Goal: Transaction & Acquisition: Purchase product/service

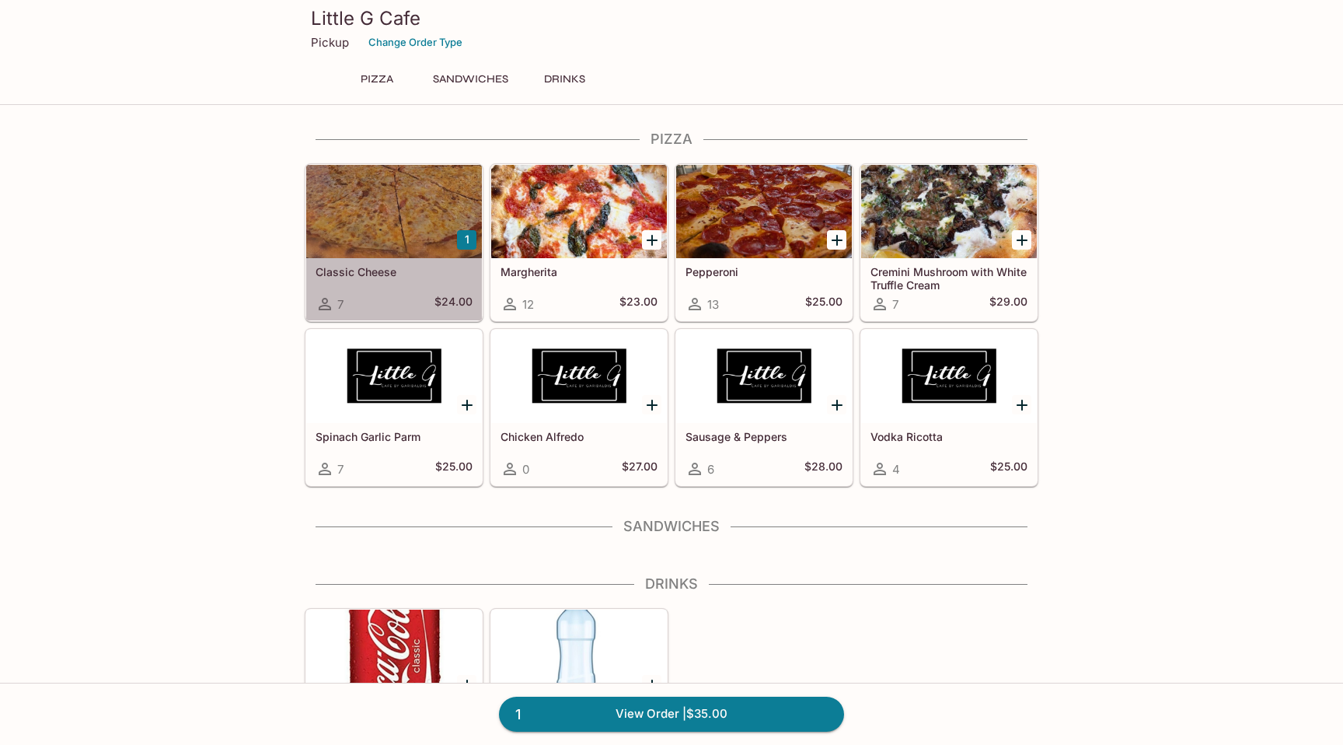
click at [391, 279] on div "Classic Cheese 7 $24.00" at bounding box center [394, 289] width 176 height 62
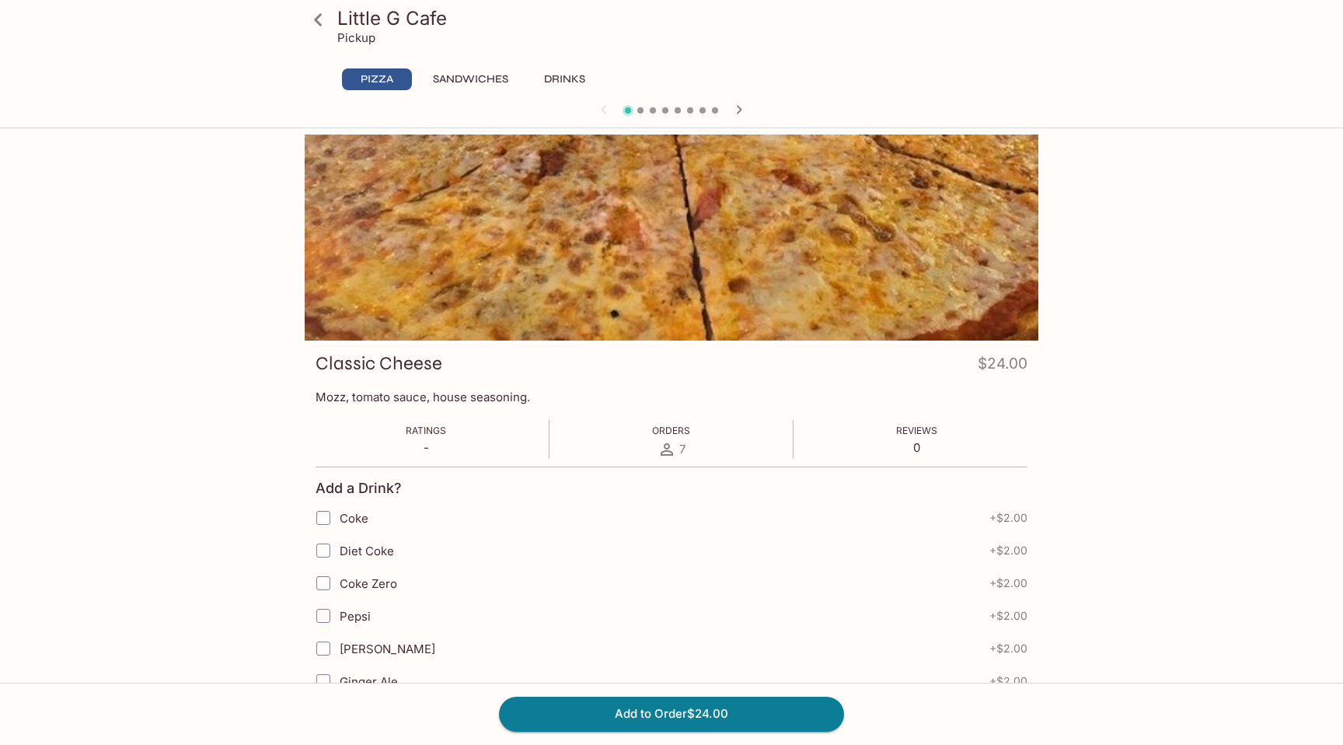
click at [322, 27] on icon at bounding box center [318, 19] width 27 height 27
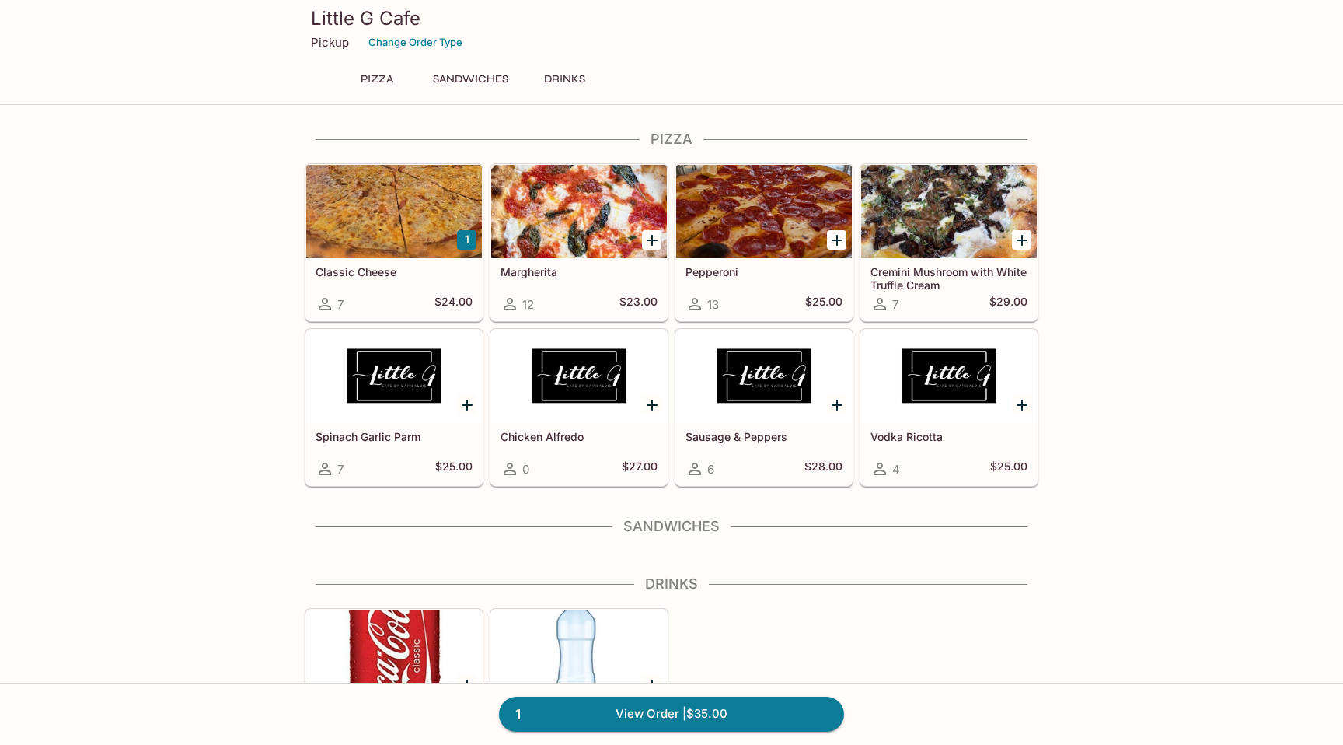
click at [474, 78] on button "Sandwiches" at bounding box center [470, 79] width 93 height 22
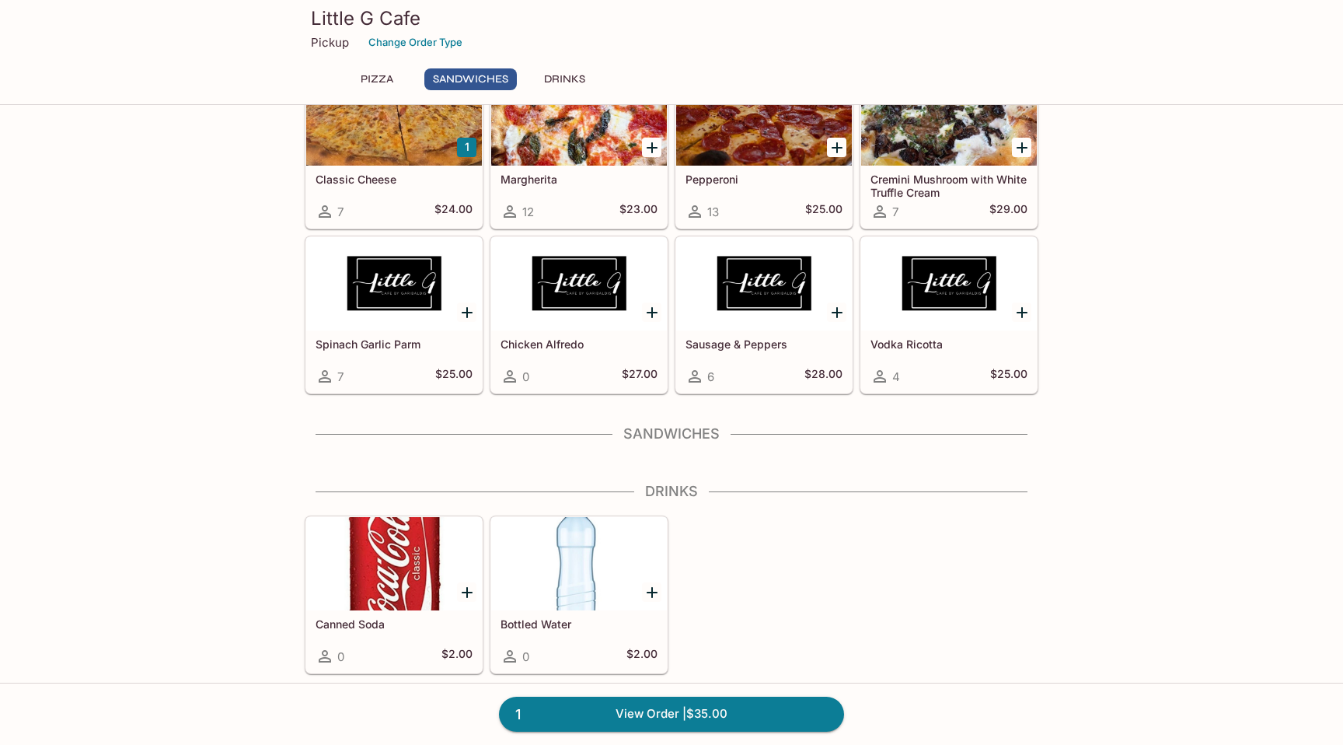
scroll to position [100, 0]
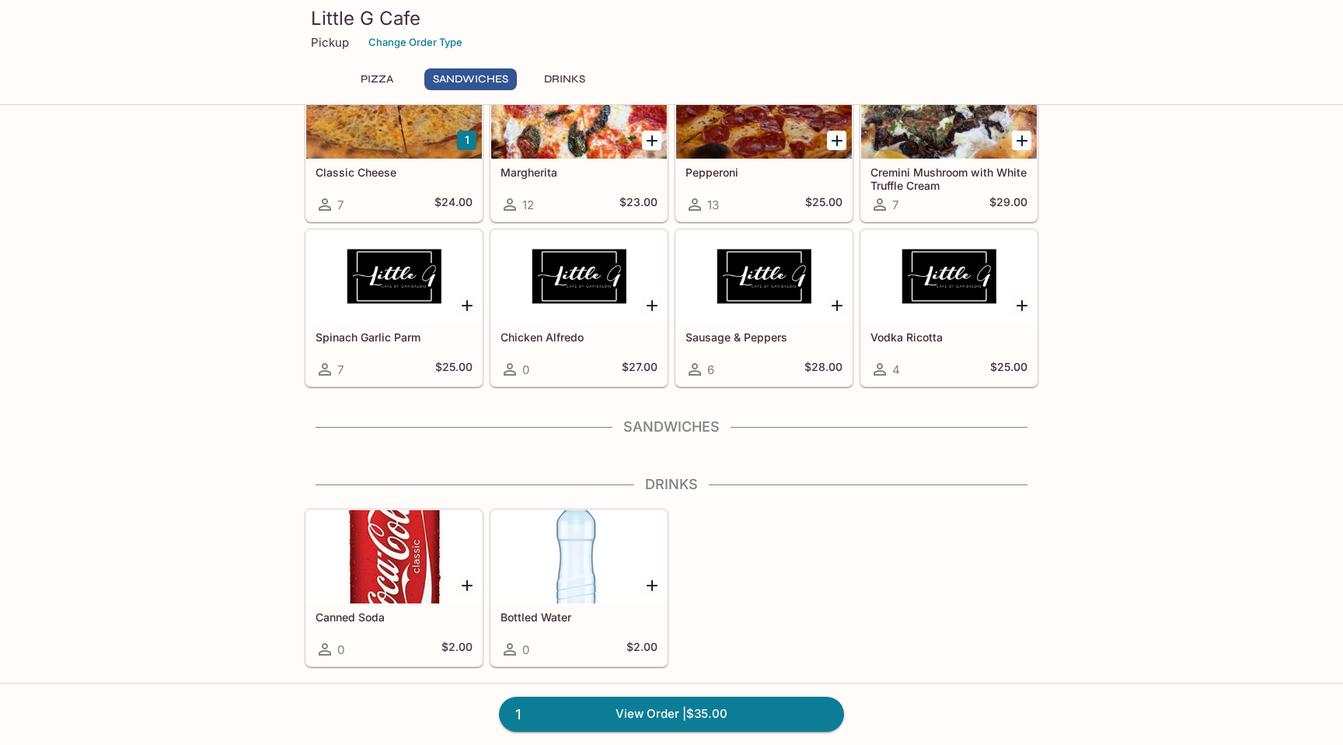
click at [388, 68] on button "Pizza" at bounding box center [377, 79] width 70 height 22
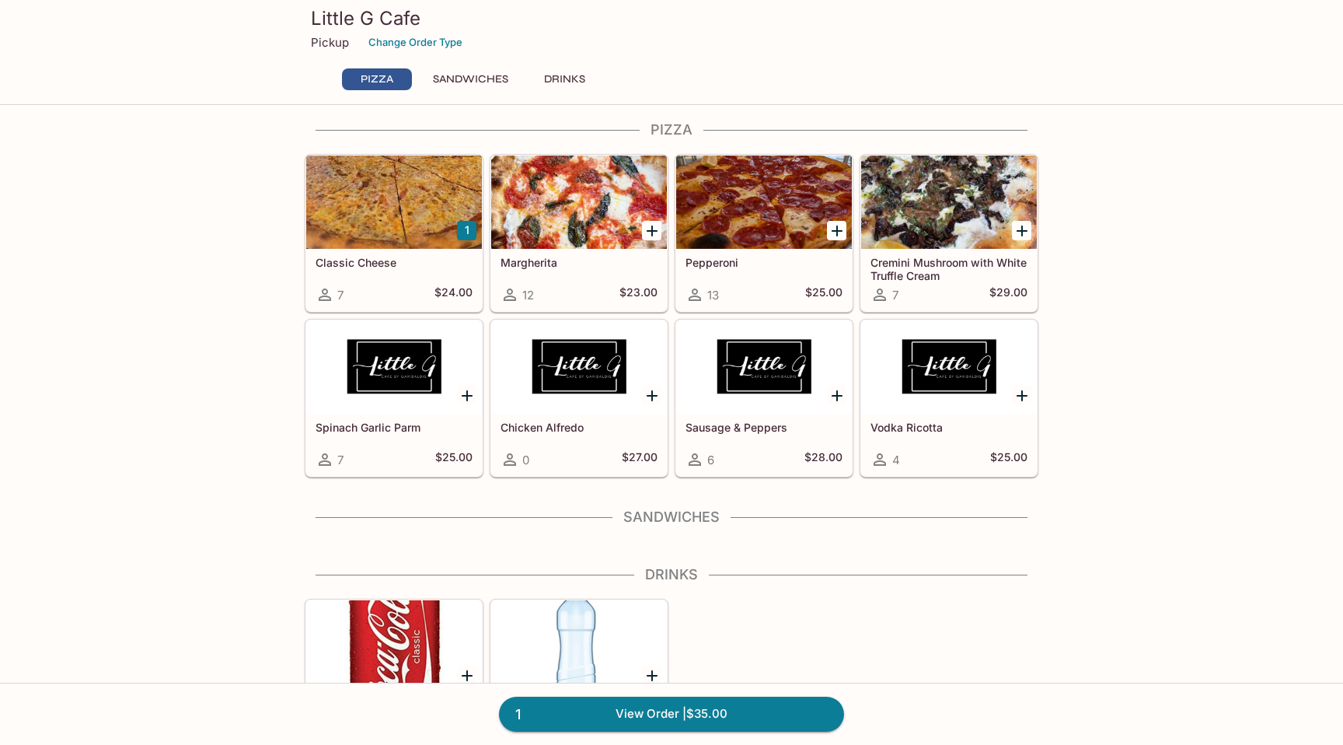
scroll to position [0, 0]
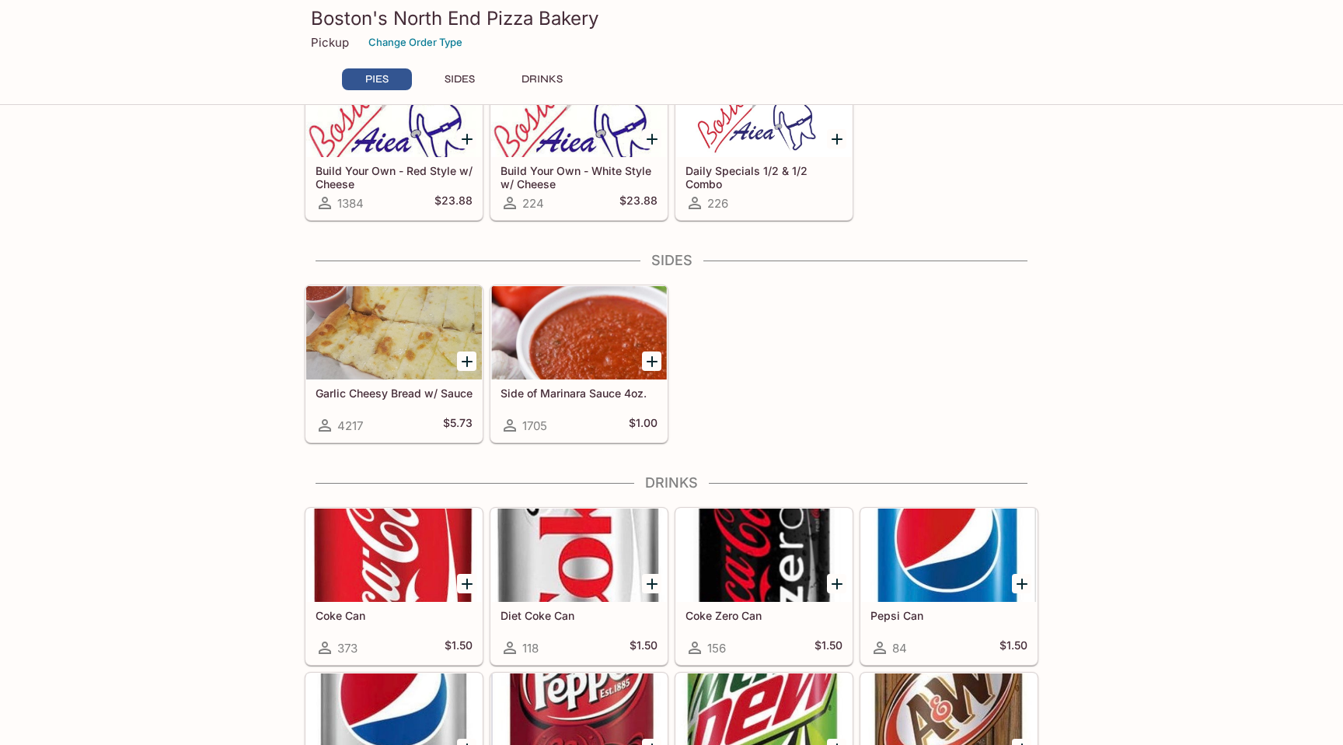
scroll to position [799, 0]
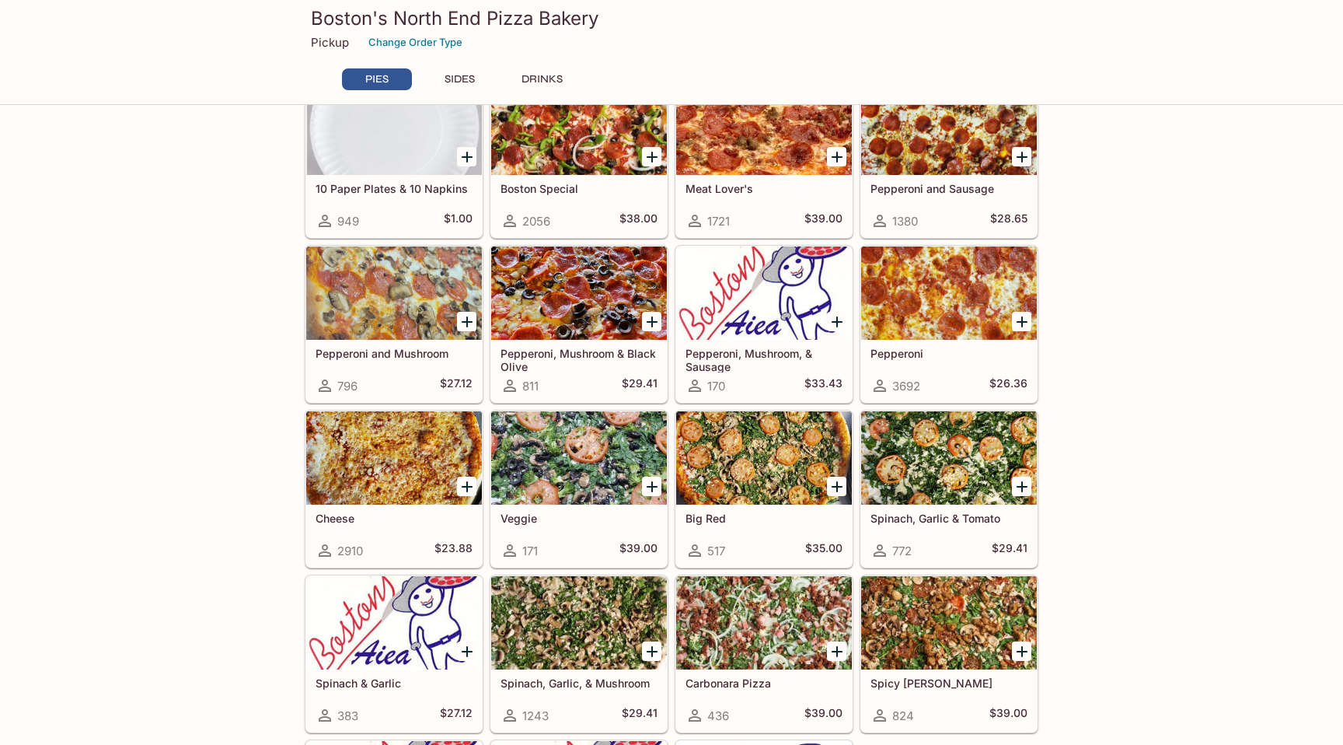
scroll to position [86, 0]
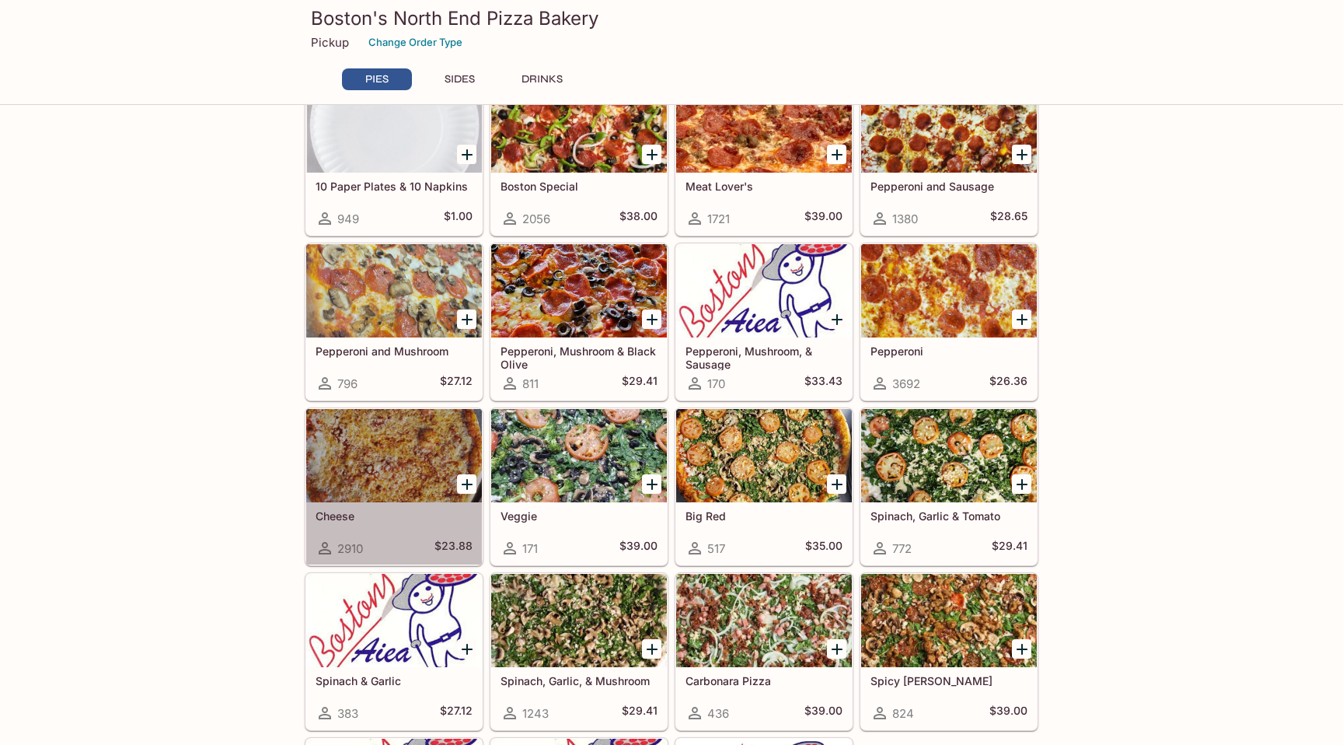
click at [392, 515] on h5 "Cheese" at bounding box center [394, 515] width 157 height 13
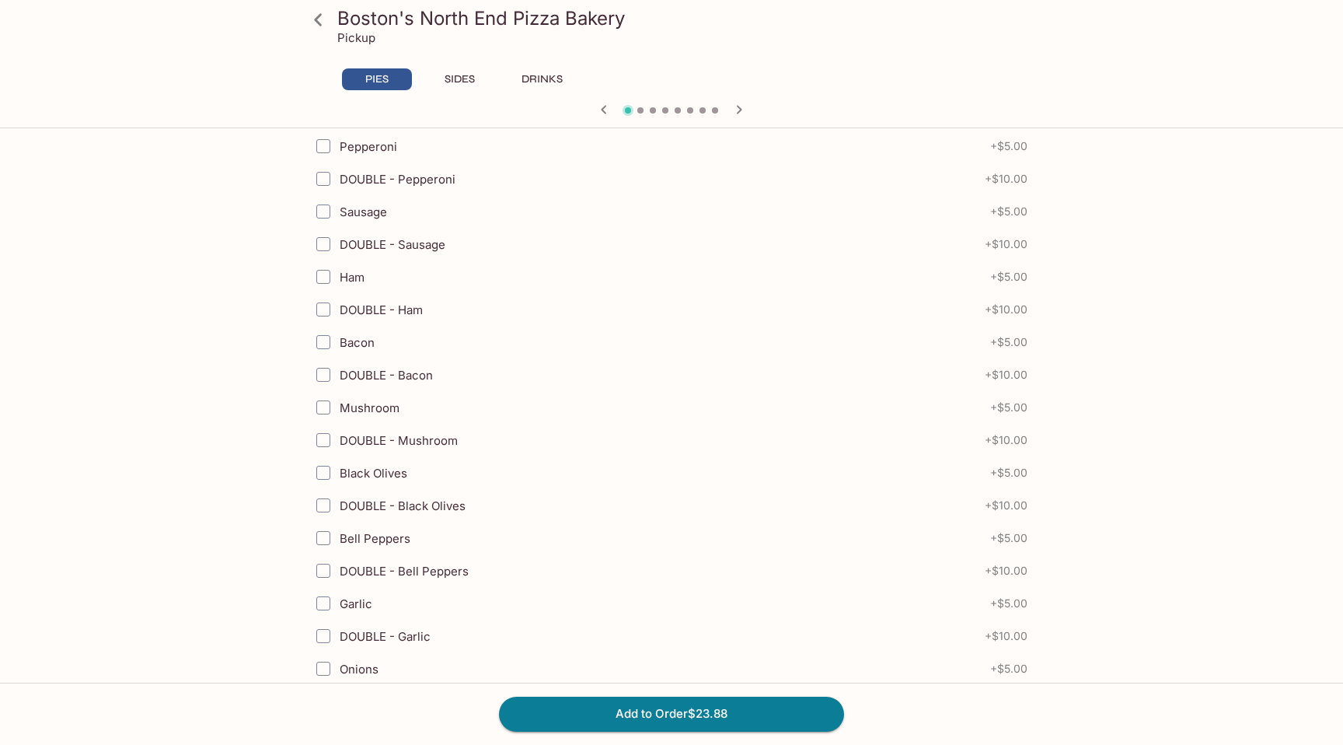
scroll to position [508, 0]
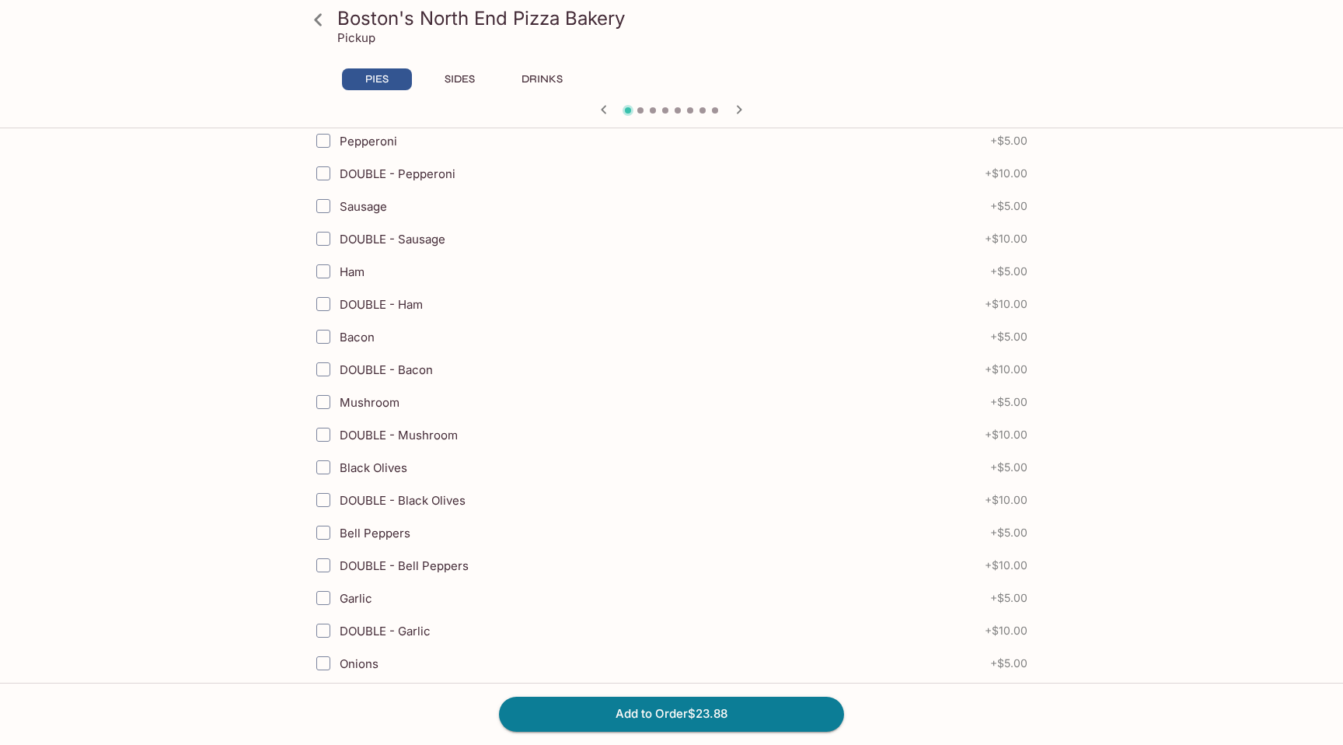
click at [320, 450] on input "DOUBLE - Mushroom" at bounding box center [323, 434] width 31 height 31
checkbox input "true"
click at [320, 462] on input "Black Olives" at bounding box center [323, 467] width 31 height 31
checkbox input "true"
click at [320, 432] on input "DOUBLE - Mushroom" at bounding box center [323, 434] width 31 height 31
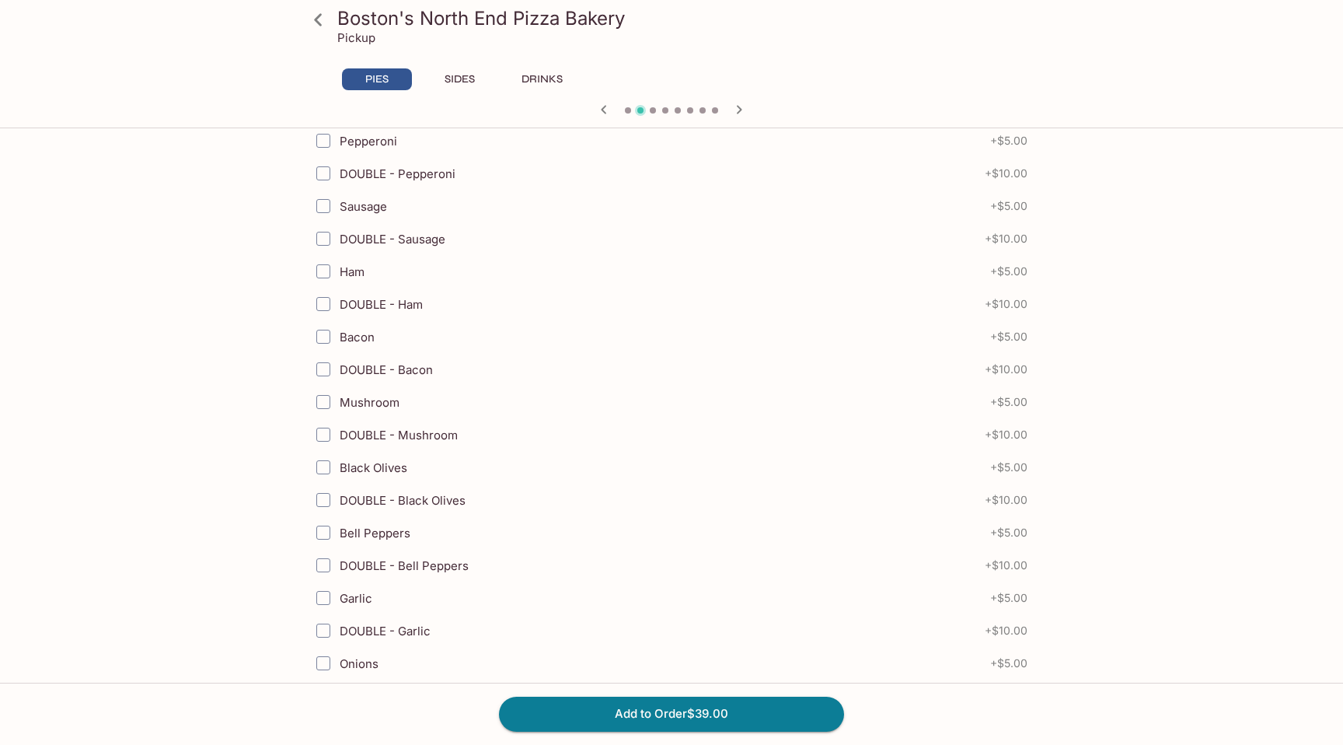
click at [599, 115] on icon "button" at bounding box center [604, 109] width 19 height 19
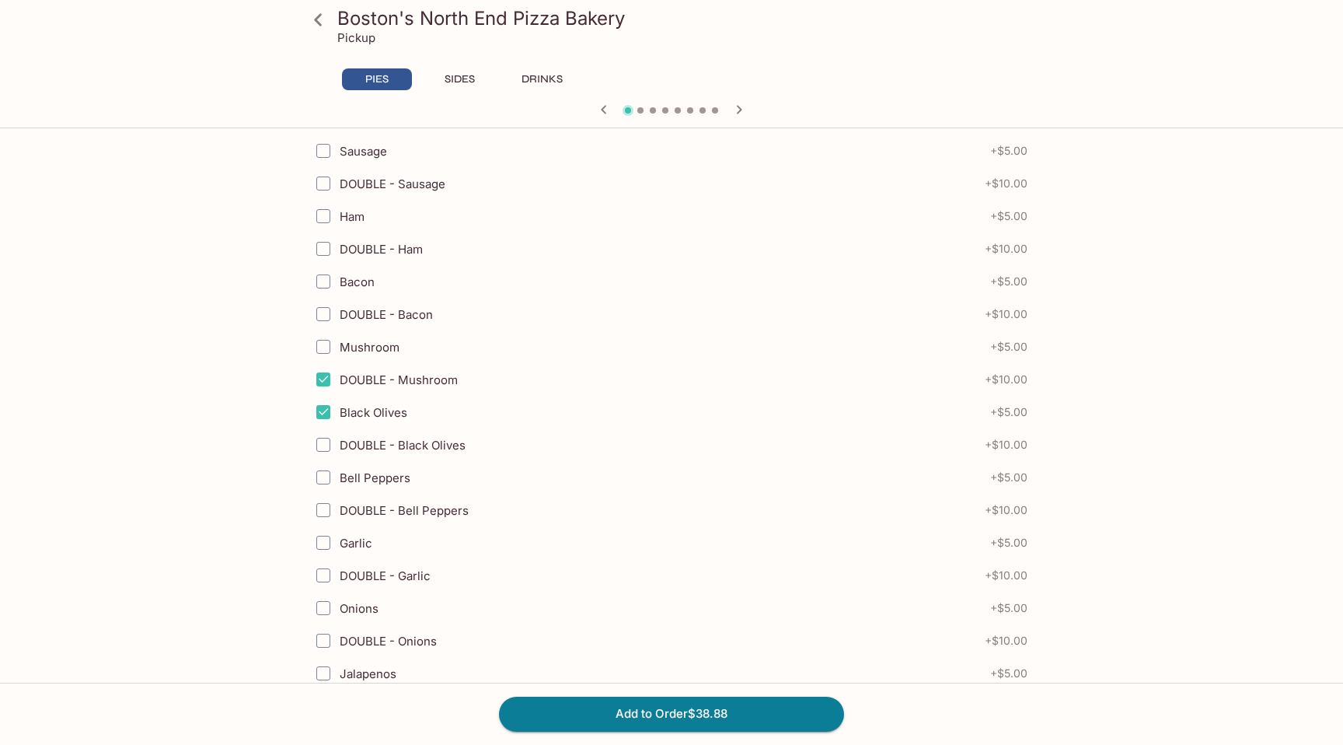
scroll to position [567, 0]
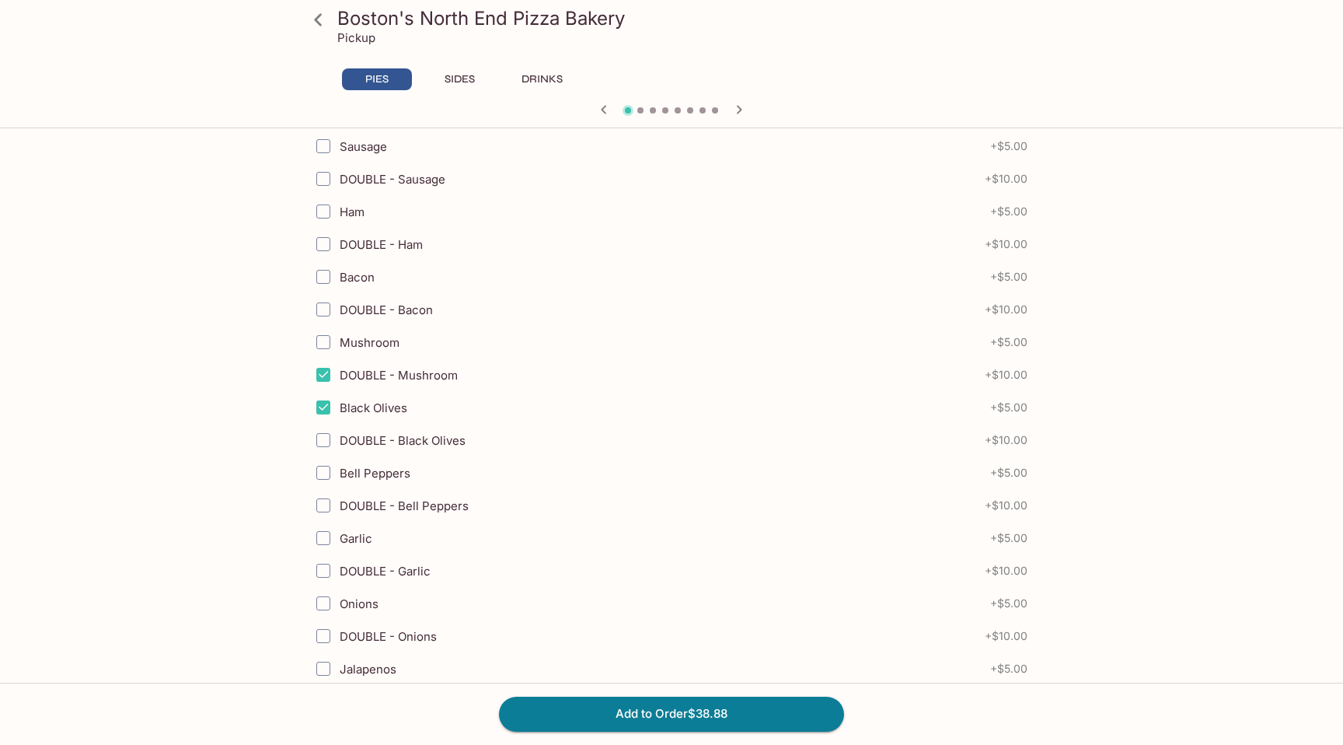
click at [326, 371] on input "DOUBLE - Mushroom" at bounding box center [323, 374] width 31 height 31
checkbox input "false"
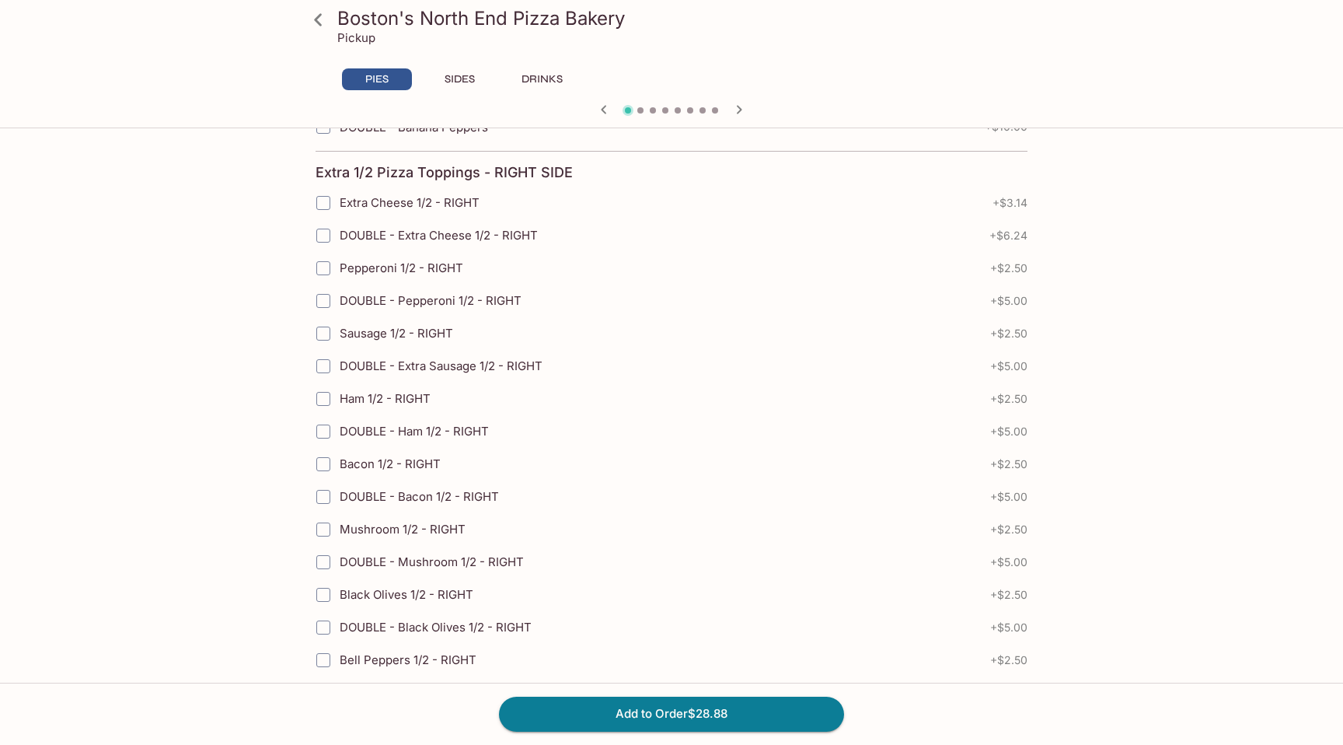
scroll to position [1672, 0]
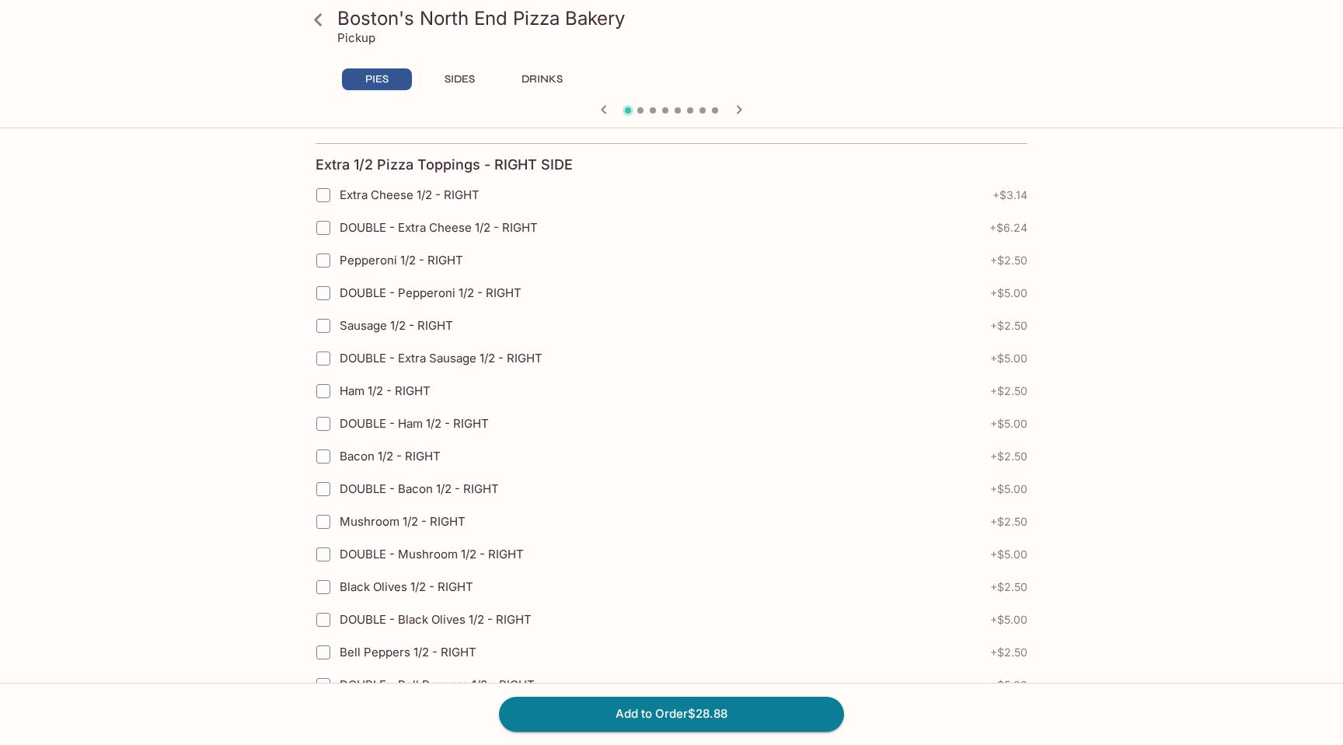
click at [323, 262] on input "Pepperoni 1/2 - RIGHT" at bounding box center [323, 260] width 31 height 31
checkbox input "true"
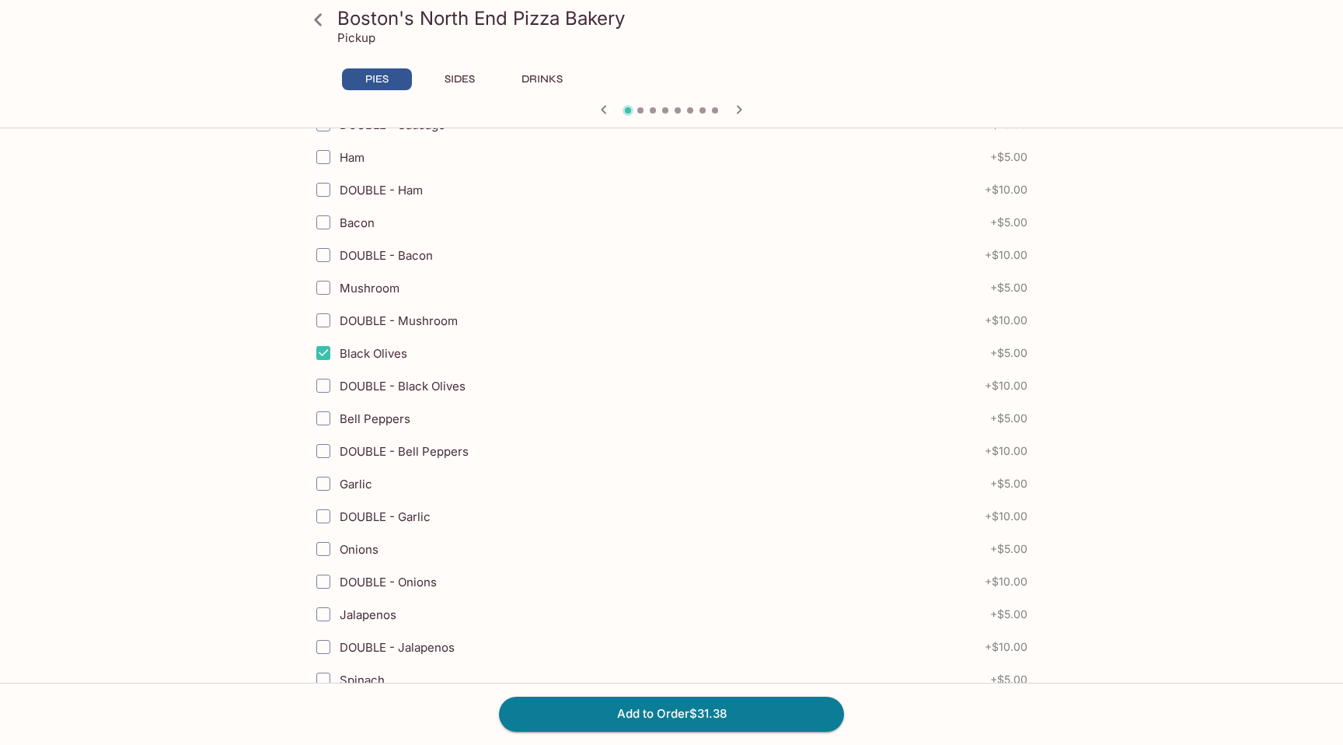
scroll to position [620, 0]
click at [324, 386] on input "DOUBLE - Black Olives" at bounding box center [323, 387] width 31 height 31
click at [324, 356] on input "Black Olives" at bounding box center [323, 354] width 31 height 31
checkbox input "false"
click at [324, 399] on input "DOUBLE - Black Olives" at bounding box center [323, 387] width 31 height 31
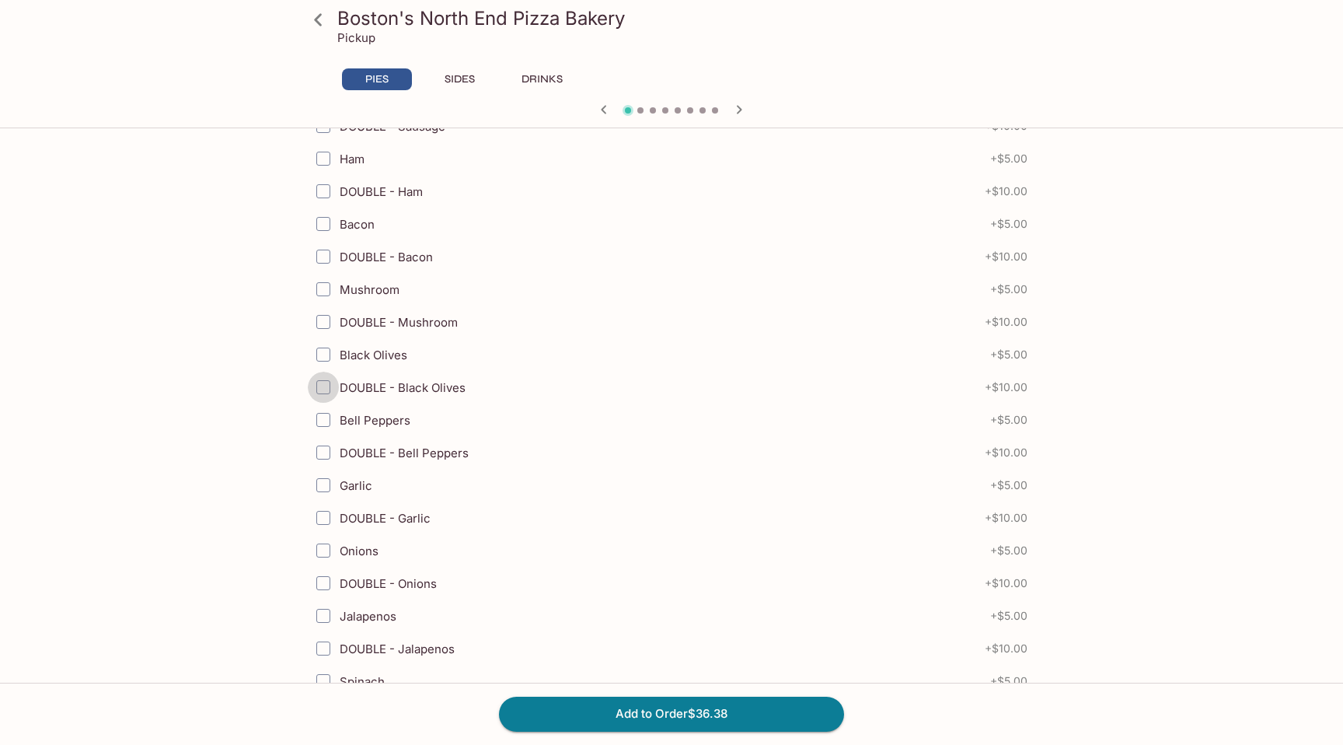
click at [325, 396] on input "DOUBLE - Black Olives" at bounding box center [323, 387] width 31 height 31
checkbox input "false"
click at [323, 360] on input "Black Olives" at bounding box center [323, 354] width 31 height 31
checkbox input "true"
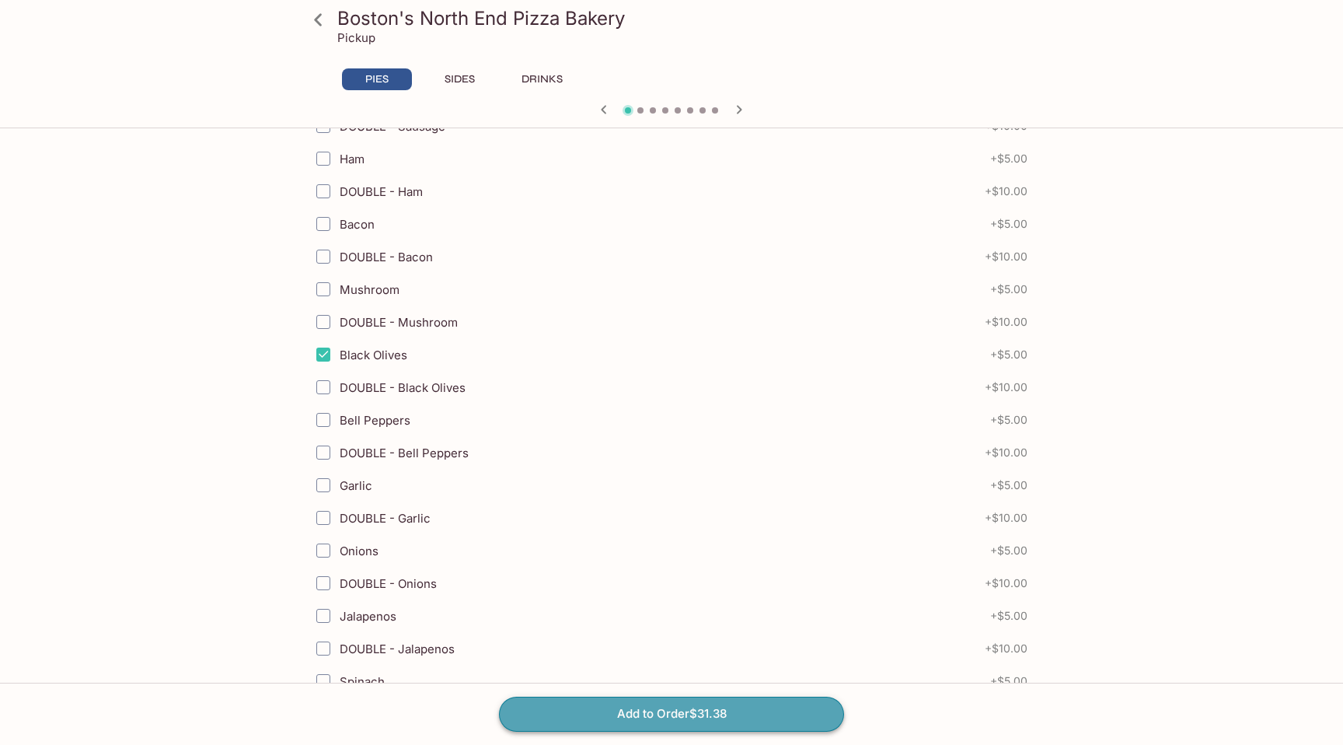
click at [632, 716] on button "Add to Order $31.38" at bounding box center [671, 714] width 345 height 34
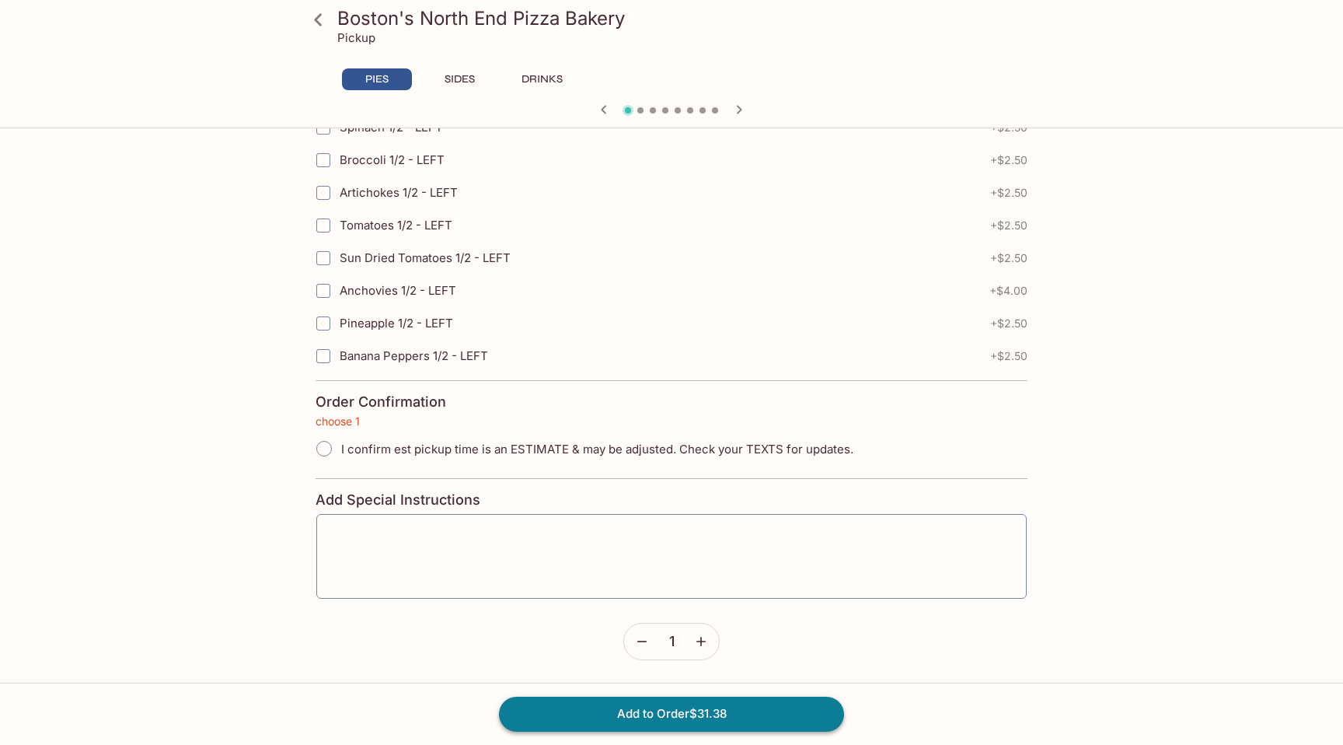
scroll to position [3382, 0]
click at [507, 452] on span "I confirm est pickup time is an ESTIMATE & may be adjusted. Check your TEXTS fo…" at bounding box center [597, 449] width 512 height 15
click at [340, 452] on input "I confirm est pickup time is an ESTIMATE & may be adjusted. Check your TEXTS fo…" at bounding box center [324, 448] width 33 height 33
radio input "true"
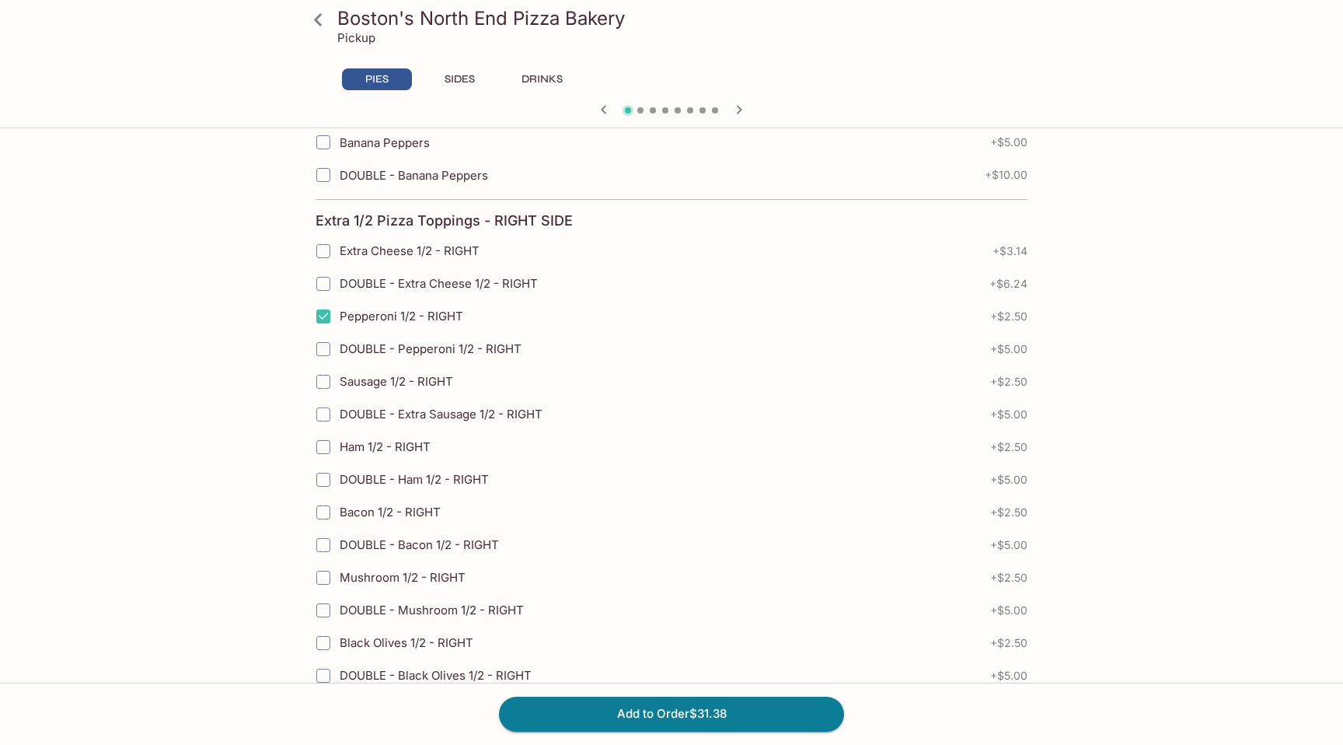
scroll to position [1447, 0]
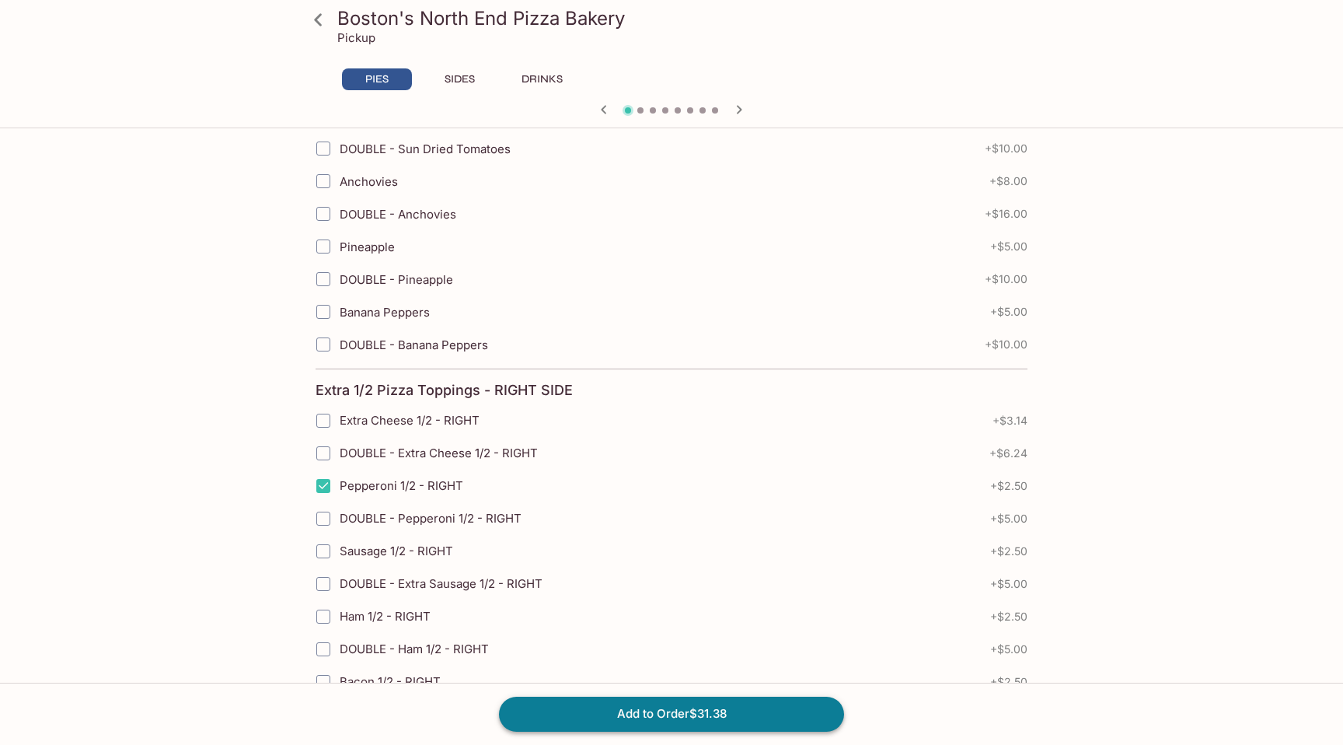
click at [670, 715] on button "Add to Order $31.38" at bounding box center [671, 714] width 345 height 34
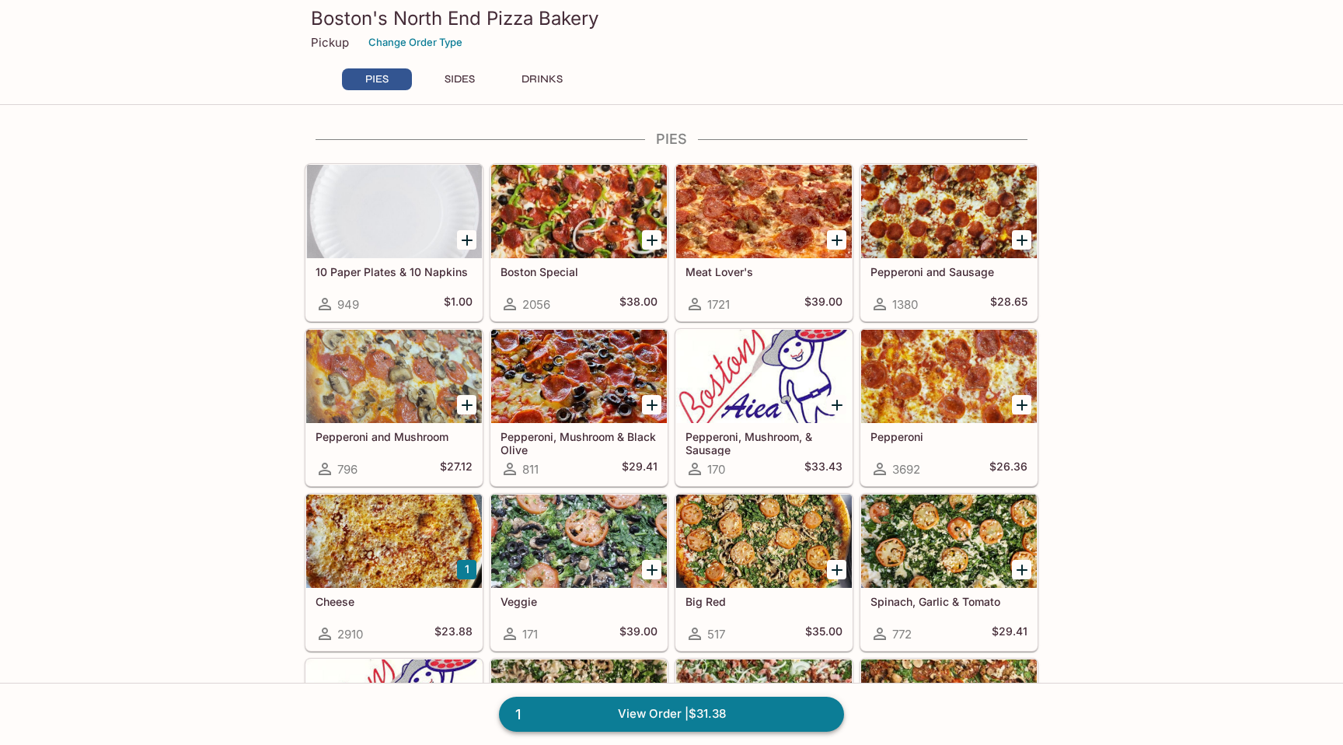
click at [752, 707] on link "1 View Order | $31.38" at bounding box center [671, 714] width 345 height 34
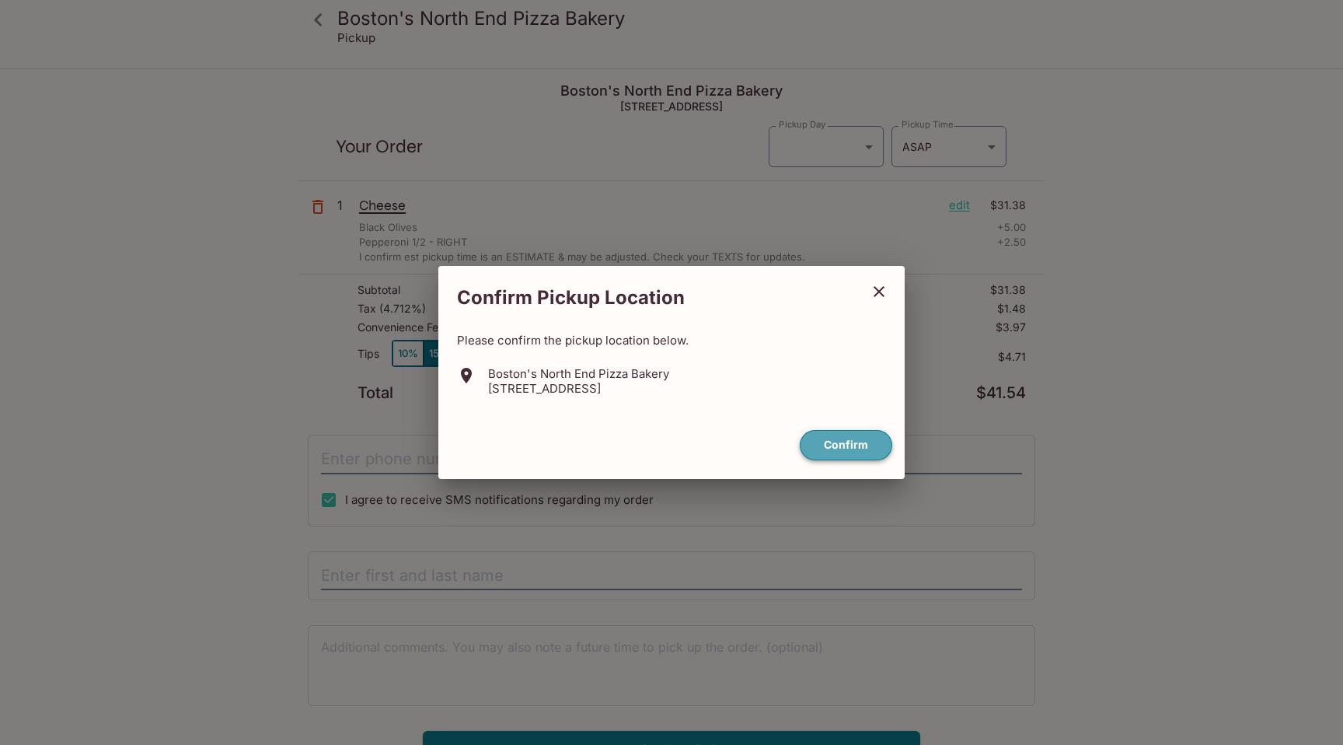
click at [824, 439] on button "Confirm" at bounding box center [846, 445] width 93 height 30
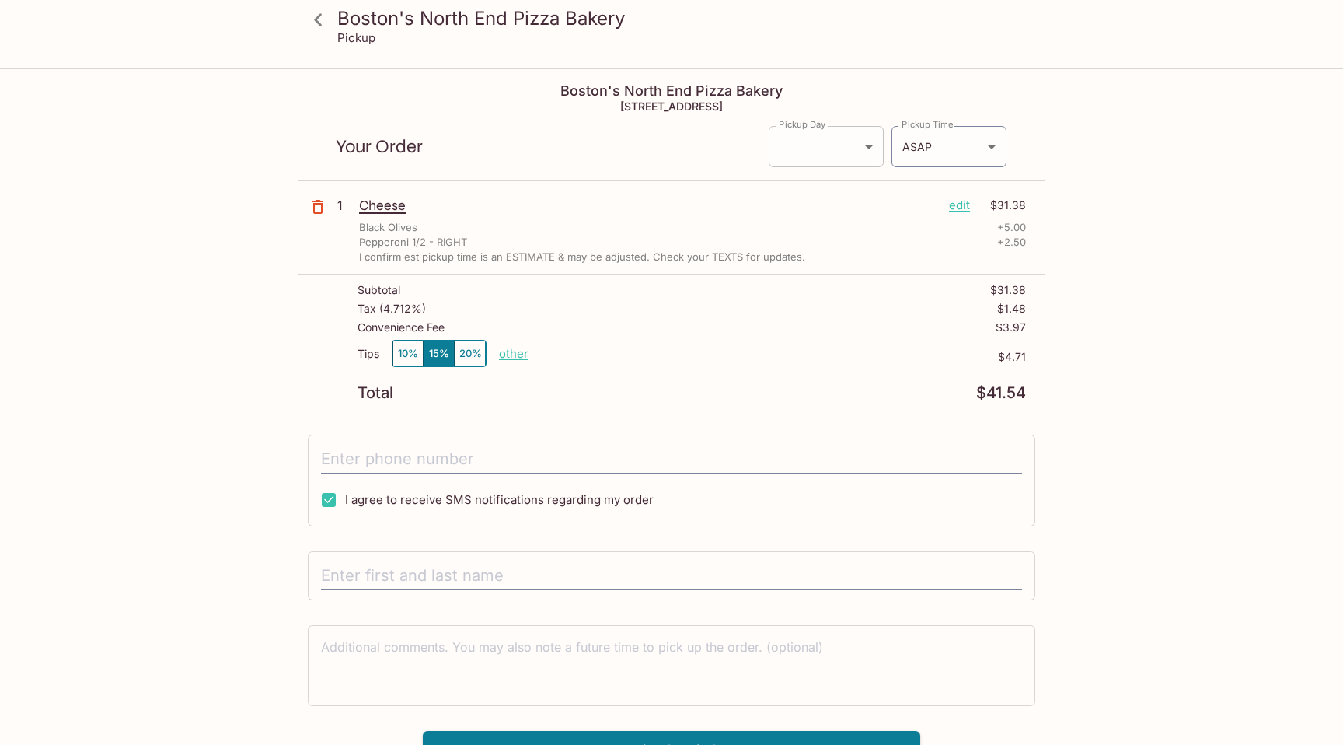
click at [840, 159] on body "Boston's North End Pizza Bakery Pickup Boston's North End Pizza Bakery 98-302 K…" at bounding box center [671, 442] width 1343 height 745
click at [852, 175] on ul at bounding box center [826, 173] width 115 height 12
click at [918, 161] on div at bounding box center [671, 372] width 1343 height 745
click at [407, 357] on button "10%" at bounding box center [408, 353] width 31 height 26
click at [505, 347] on p "other" at bounding box center [514, 353] width 30 height 15
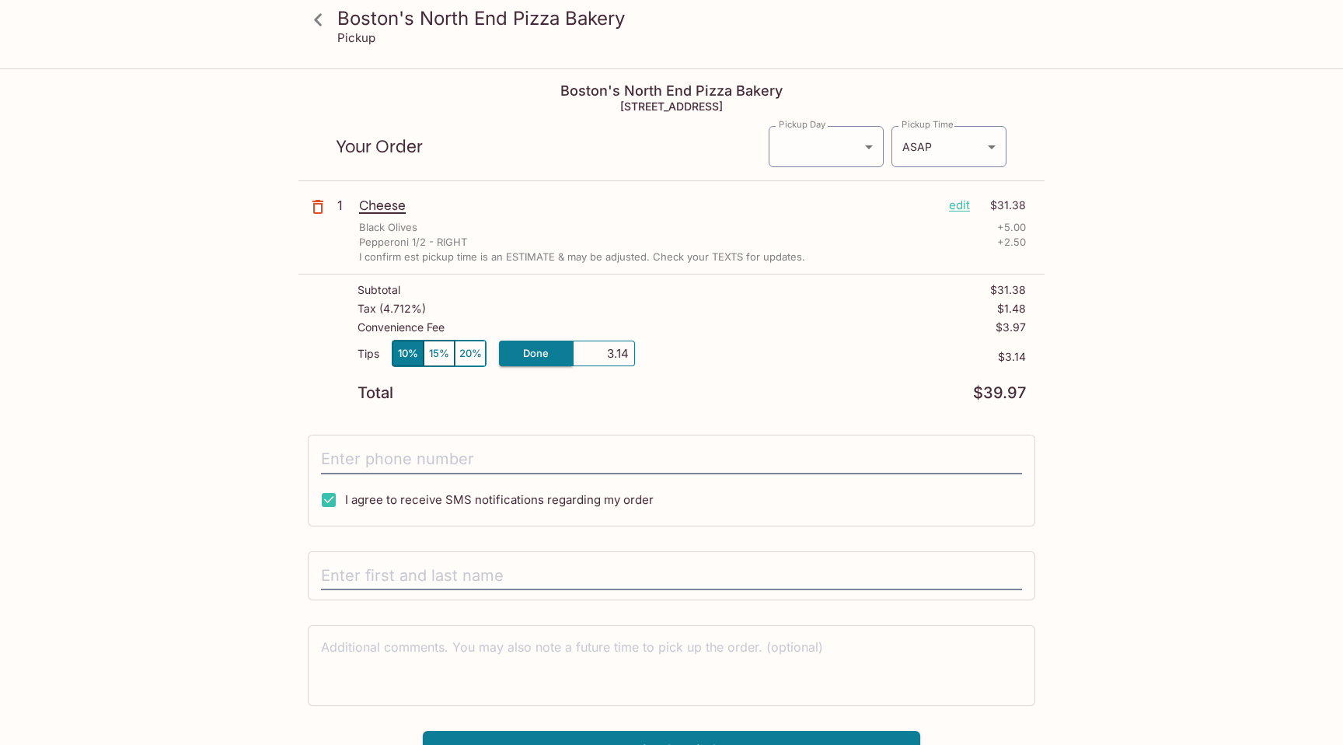
type input "31.40"
click at [517, 355] on p "other" at bounding box center [514, 353] width 30 height 15
type input "0.00"
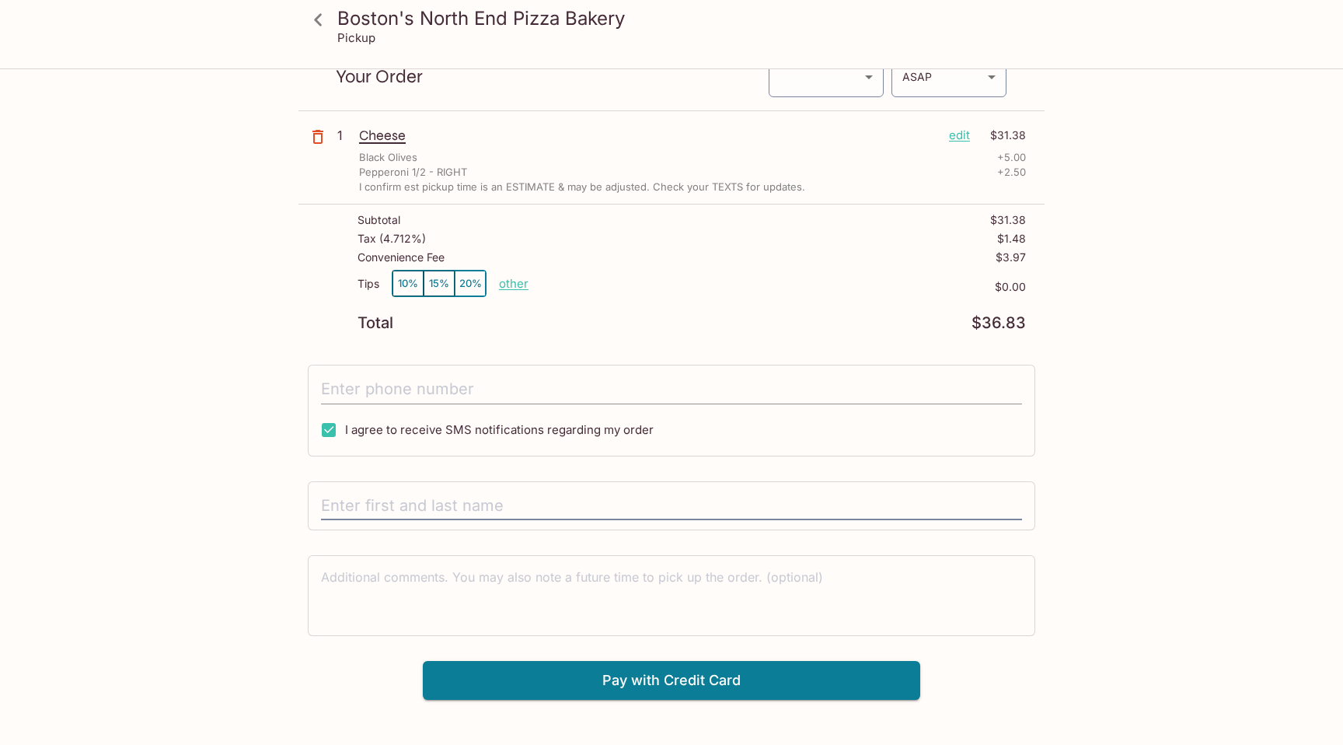
click at [454, 386] on input "tel" at bounding box center [671, 390] width 701 height 30
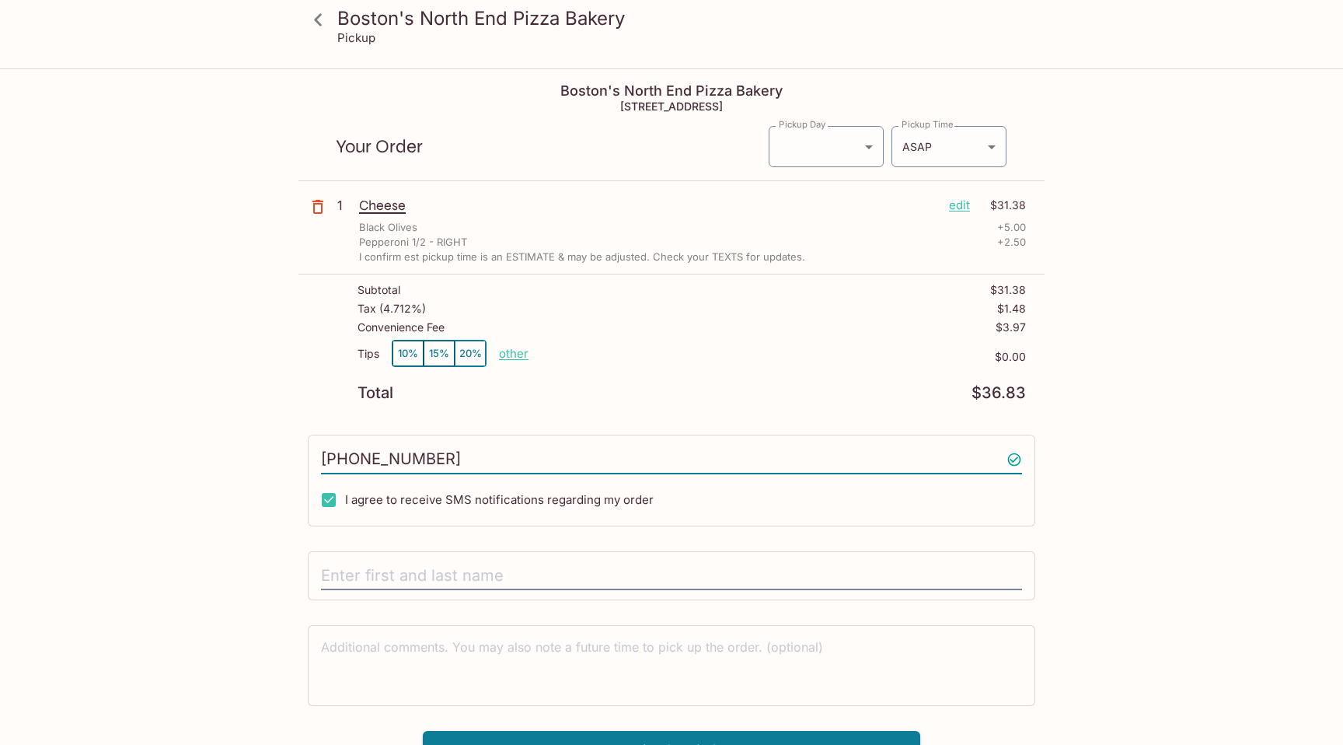
type input "(425) 505-8889"
click at [400, 560] on div at bounding box center [672, 576] width 728 height 50
click at [407, 573] on input "text" at bounding box center [671, 576] width 701 height 30
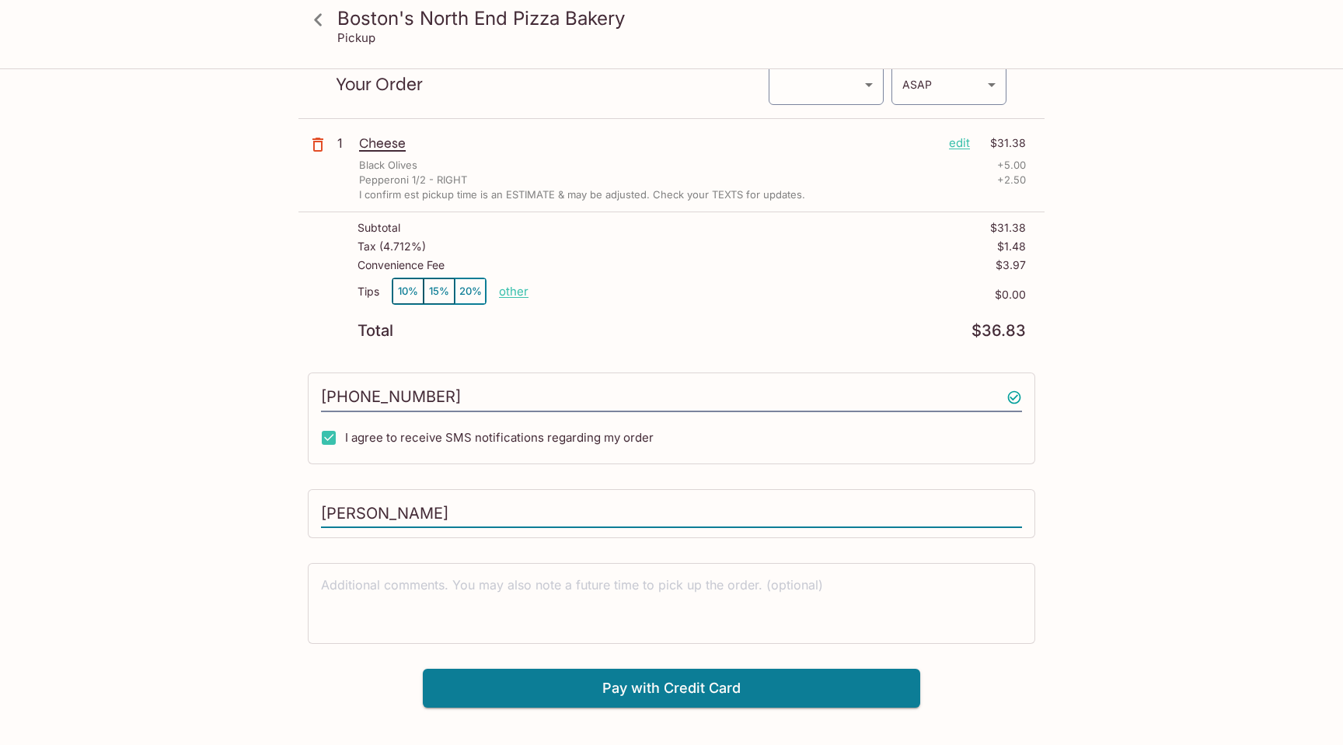
scroll to position [70, 0]
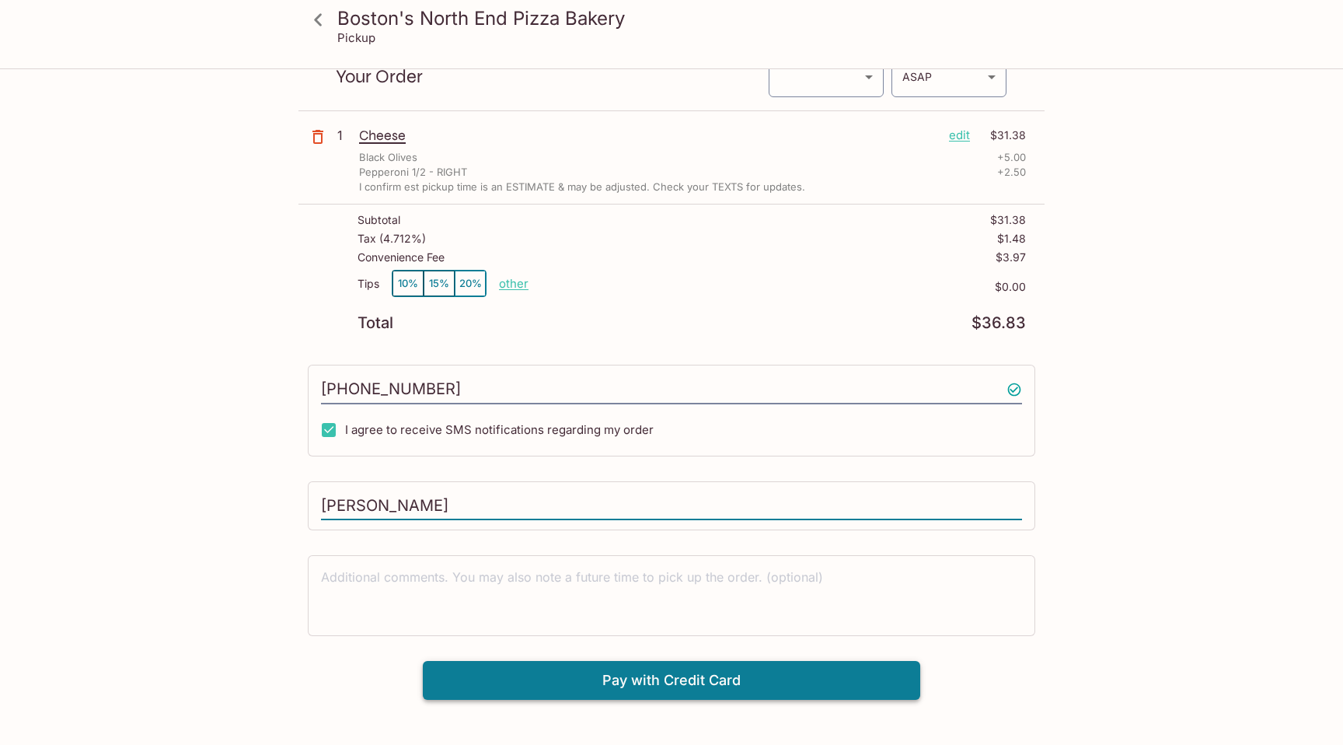
click at [604, 684] on button "Pay with Credit Card" at bounding box center [672, 680] width 498 height 39
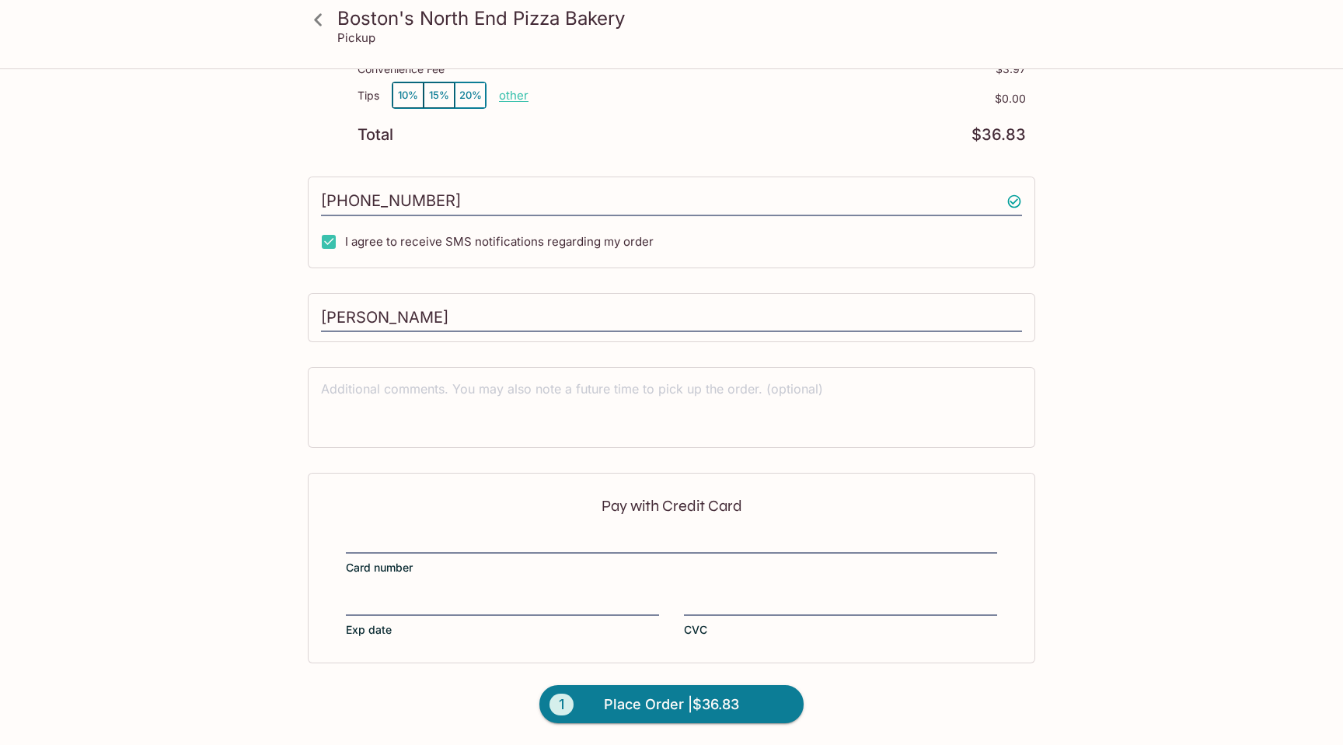
scroll to position [258, 0]
type input "Jay"
type input "08/2026"
click at [717, 700] on span "Place Order | $36.83" at bounding box center [671, 704] width 135 height 25
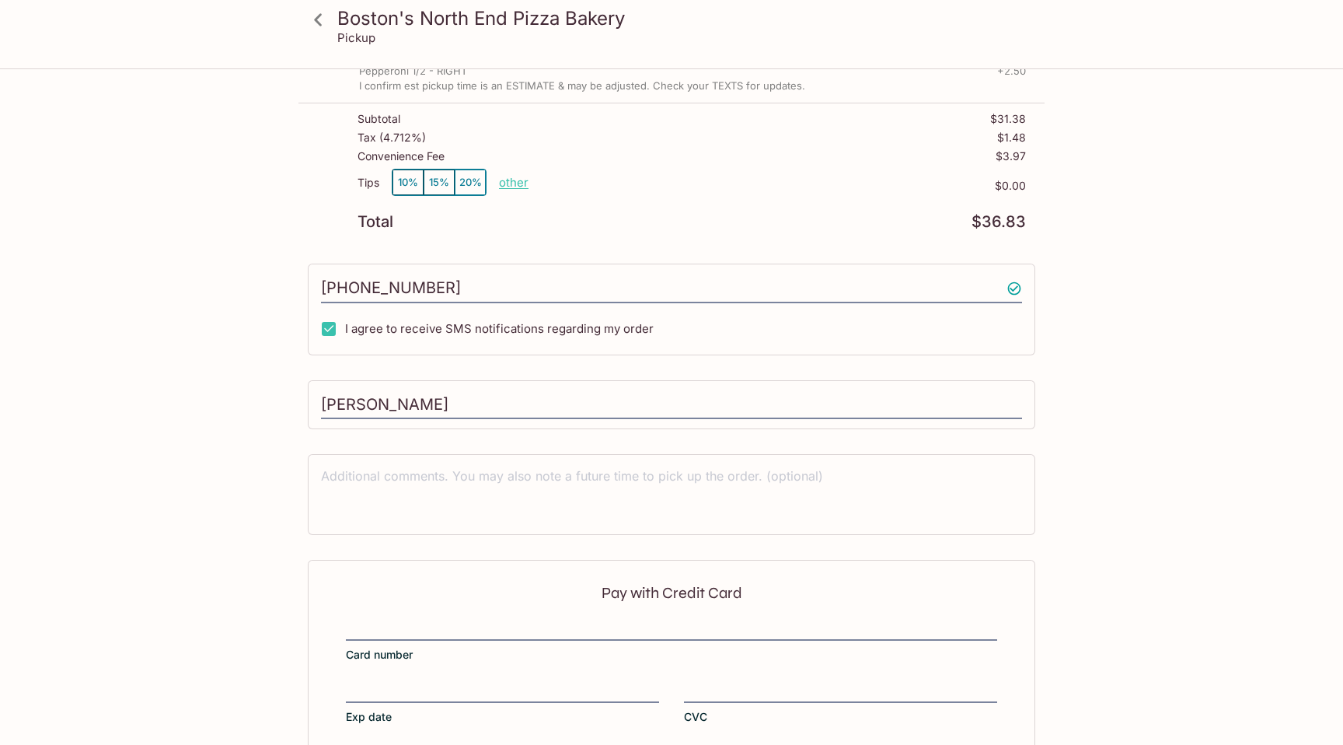
scroll to position [0, 0]
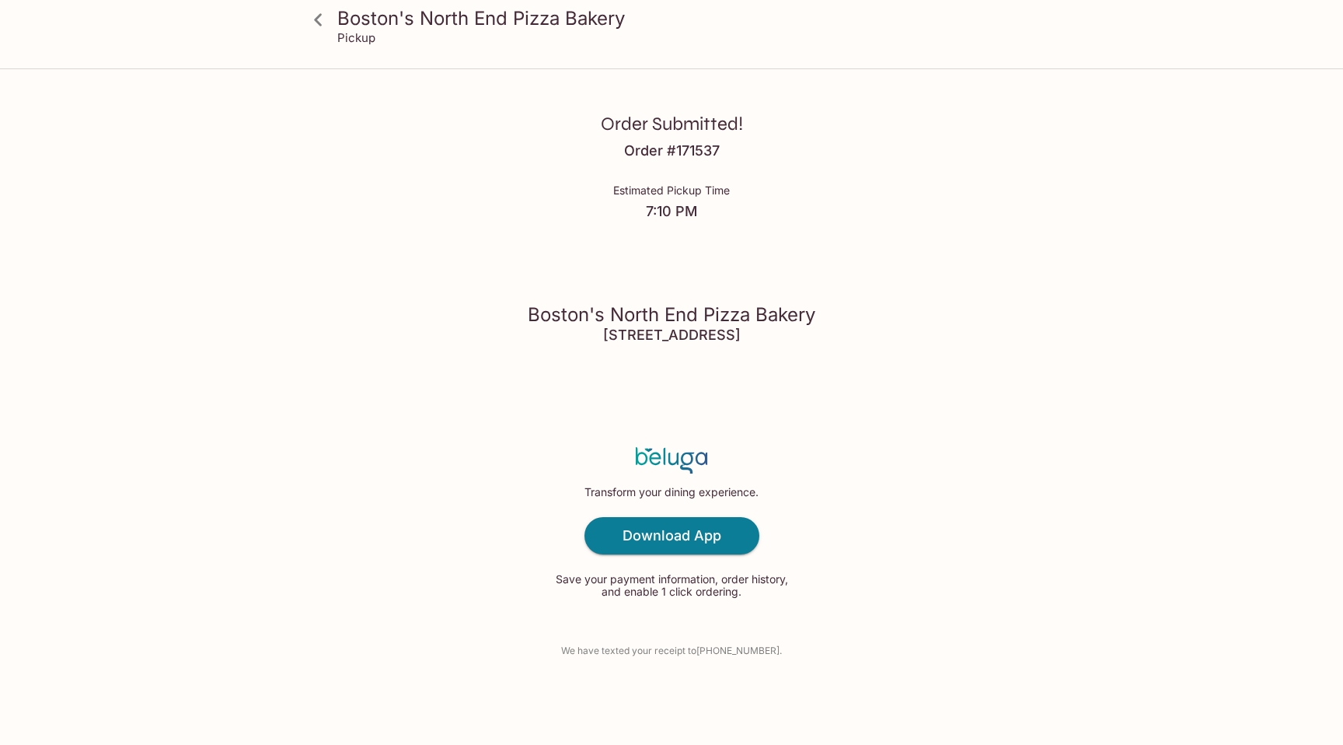
scroll to position [64, 0]
